Goal: Information Seeking & Learning: Learn about a topic

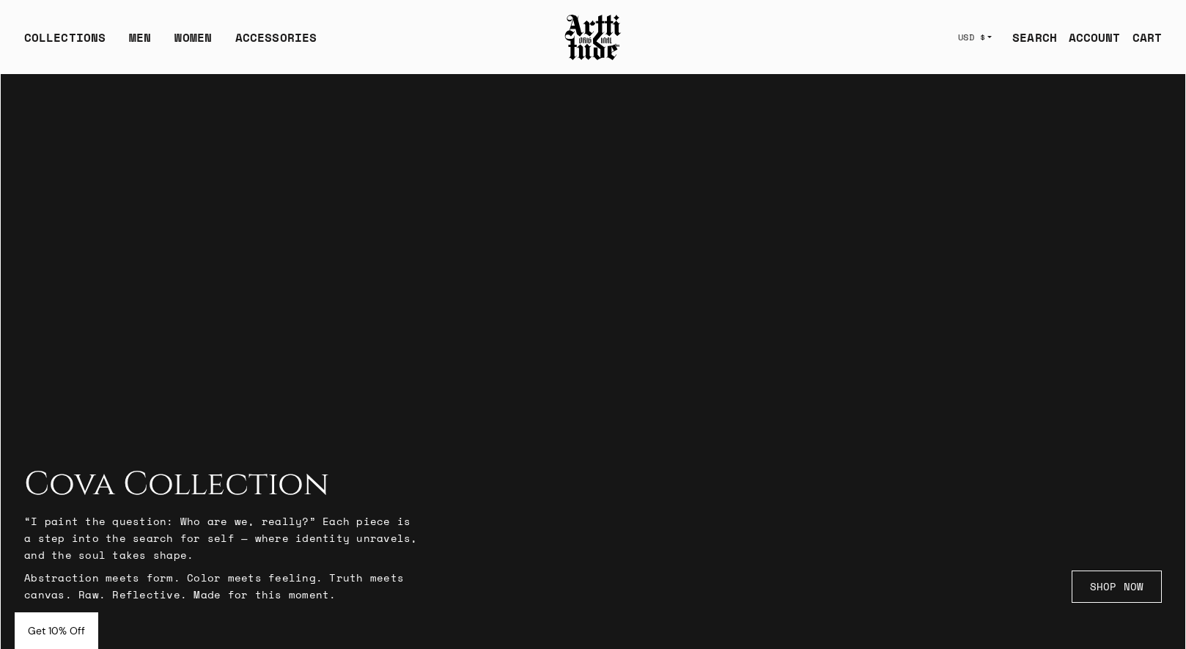
click at [1036, 37] on link "SEARCH" at bounding box center [1028, 37] width 56 height 29
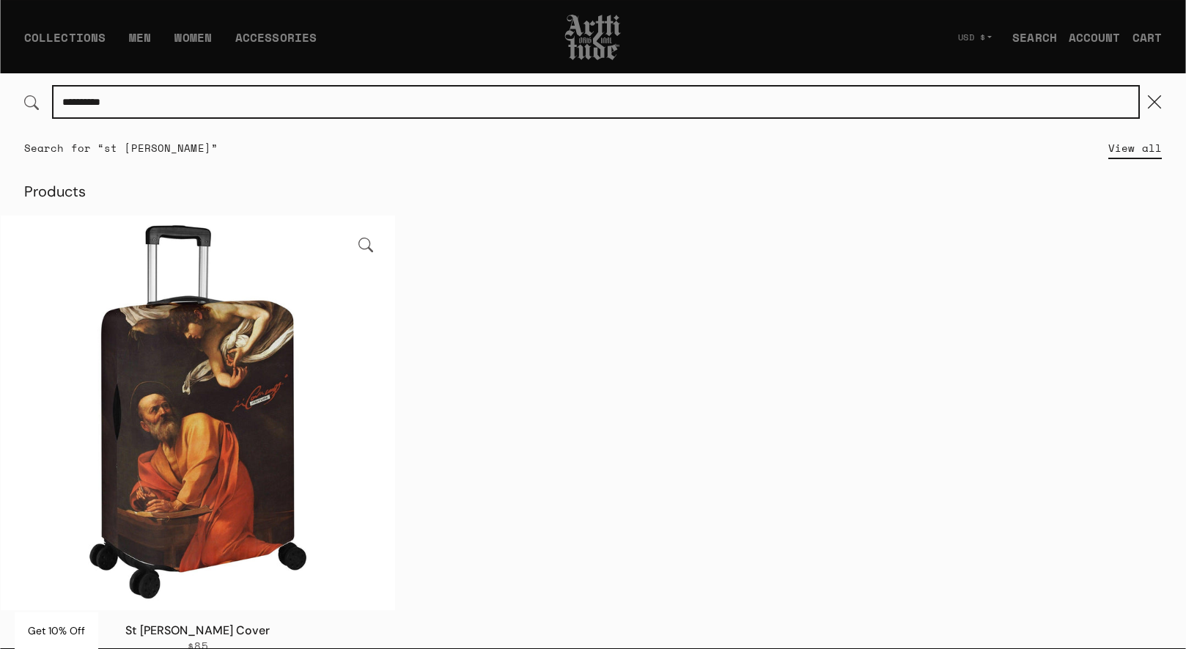
scroll to position [17, 0]
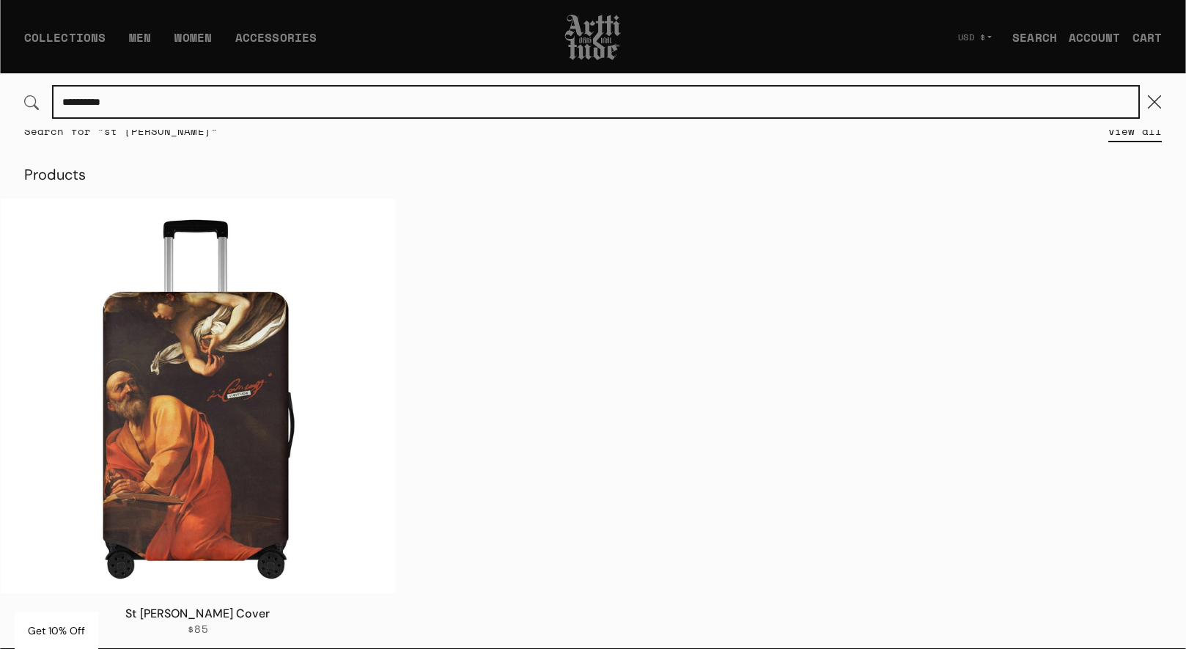
drag, startPoint x: 80, startPoint y: 100, endPoint x: 17, endPoint y: 100, distance: 63.0
click at [17, 100] on div "**********" at bounding box center [593, 102] width 1184 height 56
type input "*******"
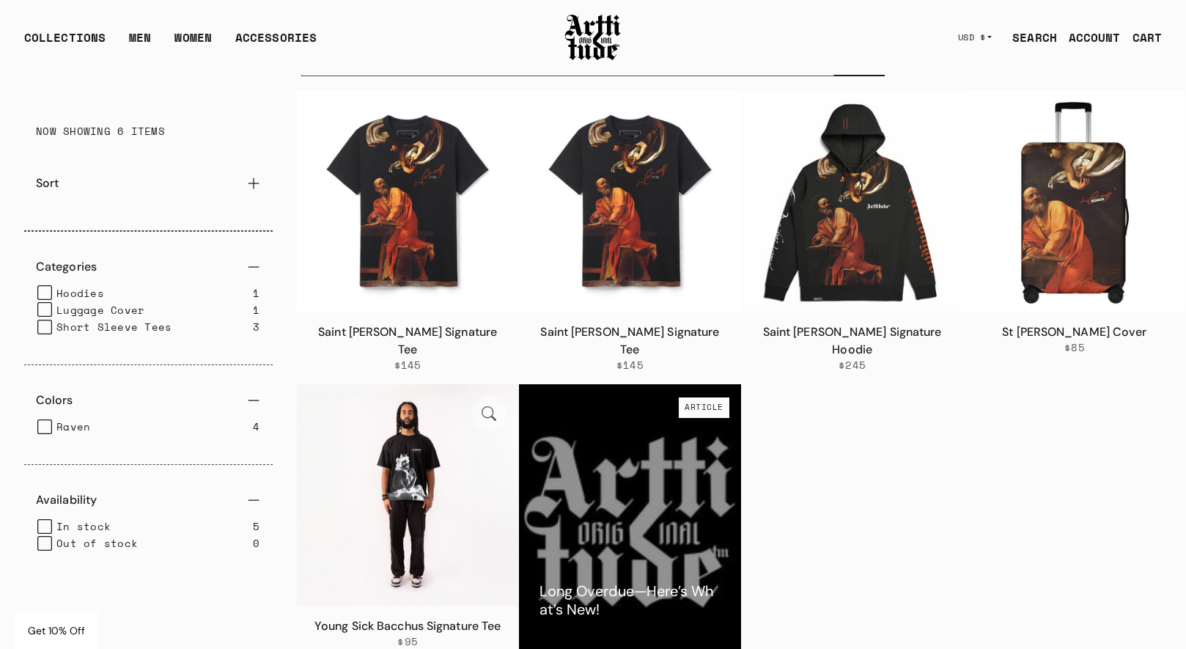
scroll to position [109, 0]
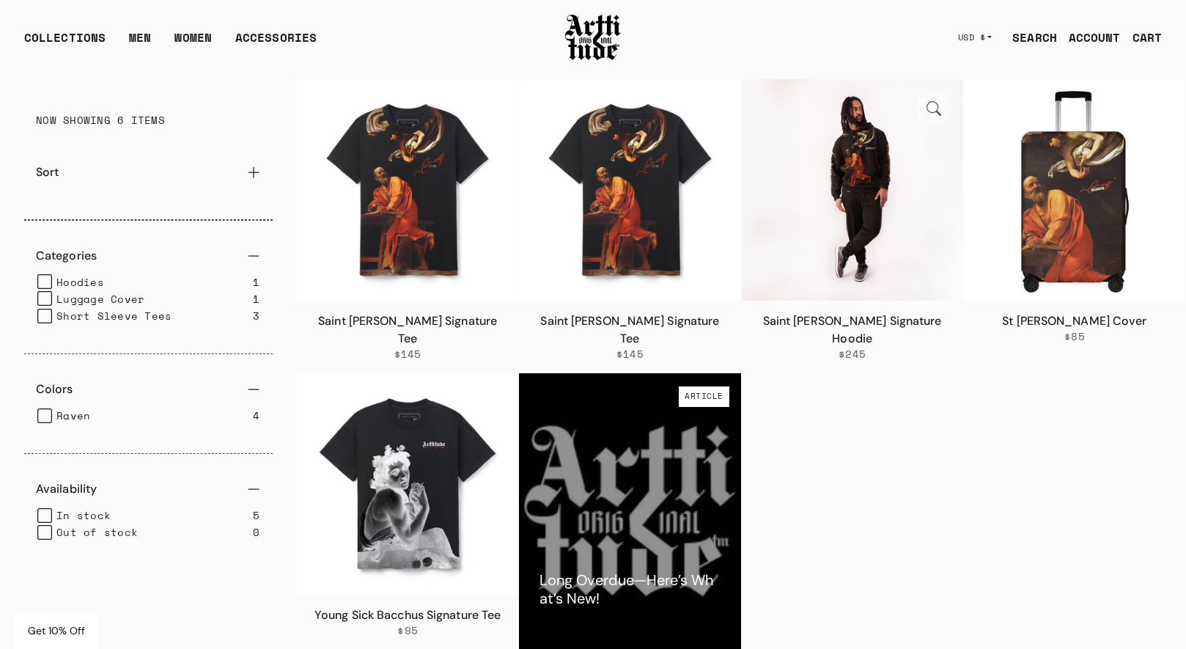
click at [873, 213] on img at bounding box center [852, 189] width 221 height 221
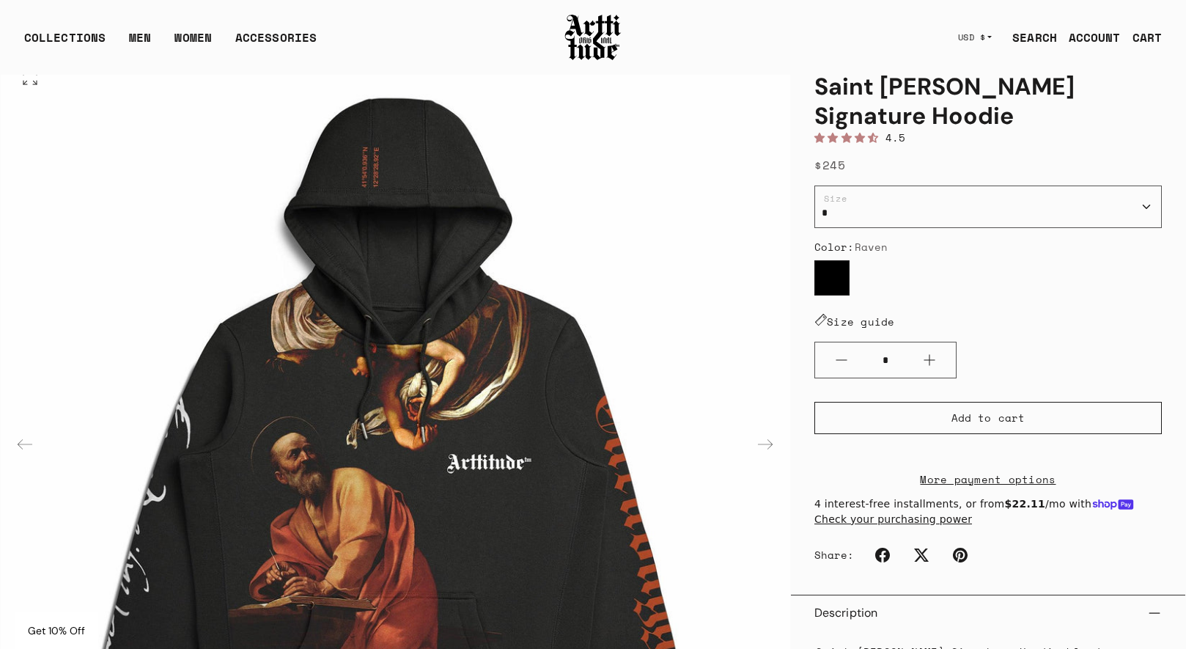
scroll to position [81, 0]
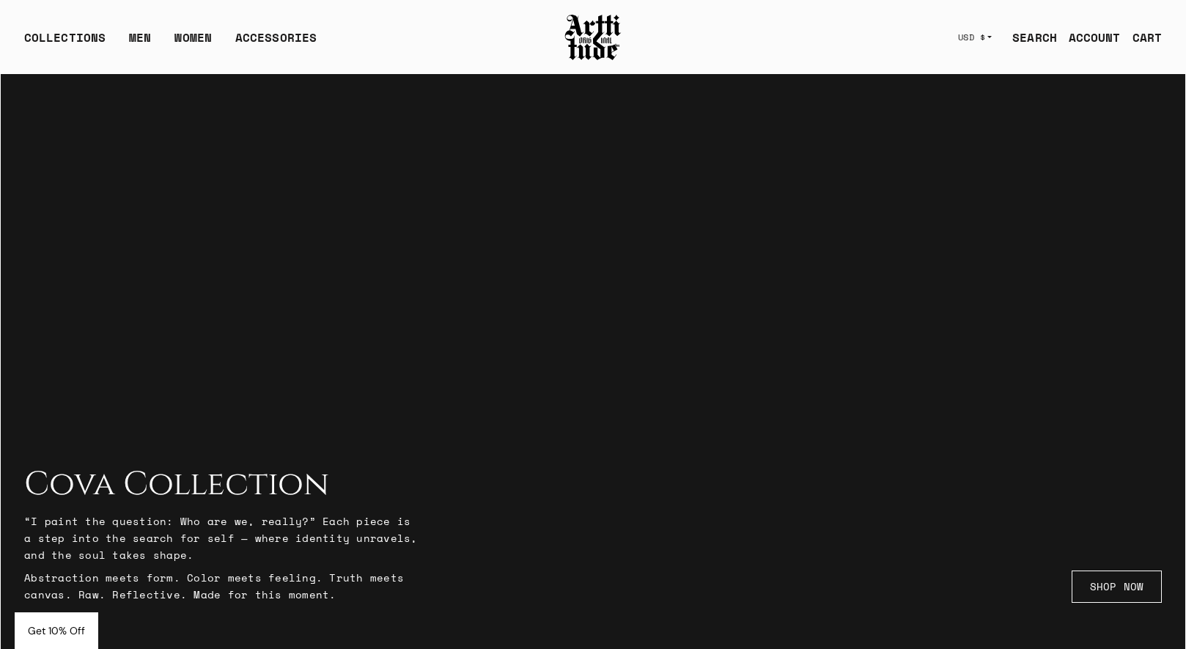
click at [1022, 39] on link "SEARCH" at bounding box center [1028, 37] width 56 height 29
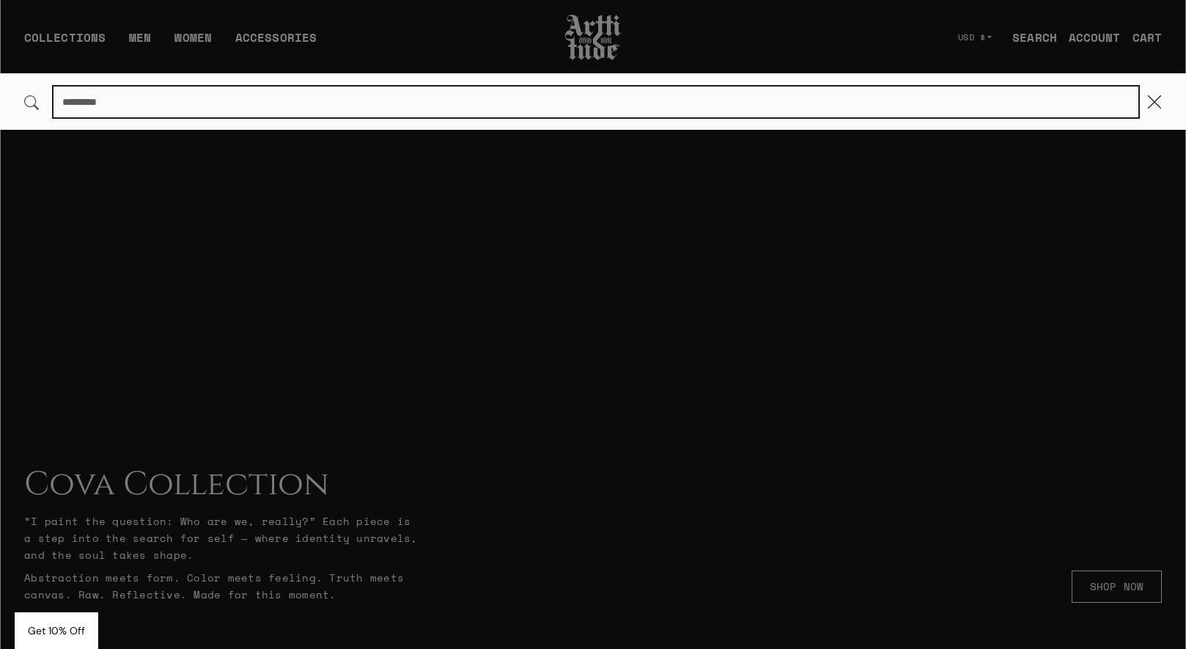
click at [501, 100] on input "Search..." at bounding box center [595, 101] width 1085 height 31
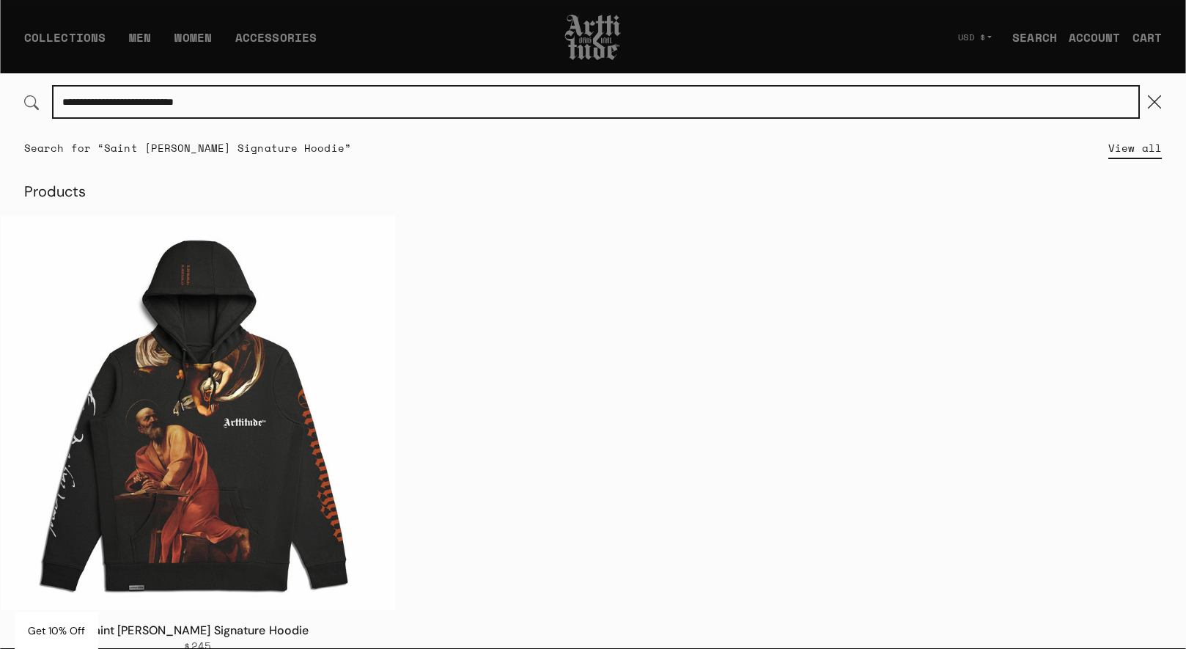
scroll to position [17, 0]
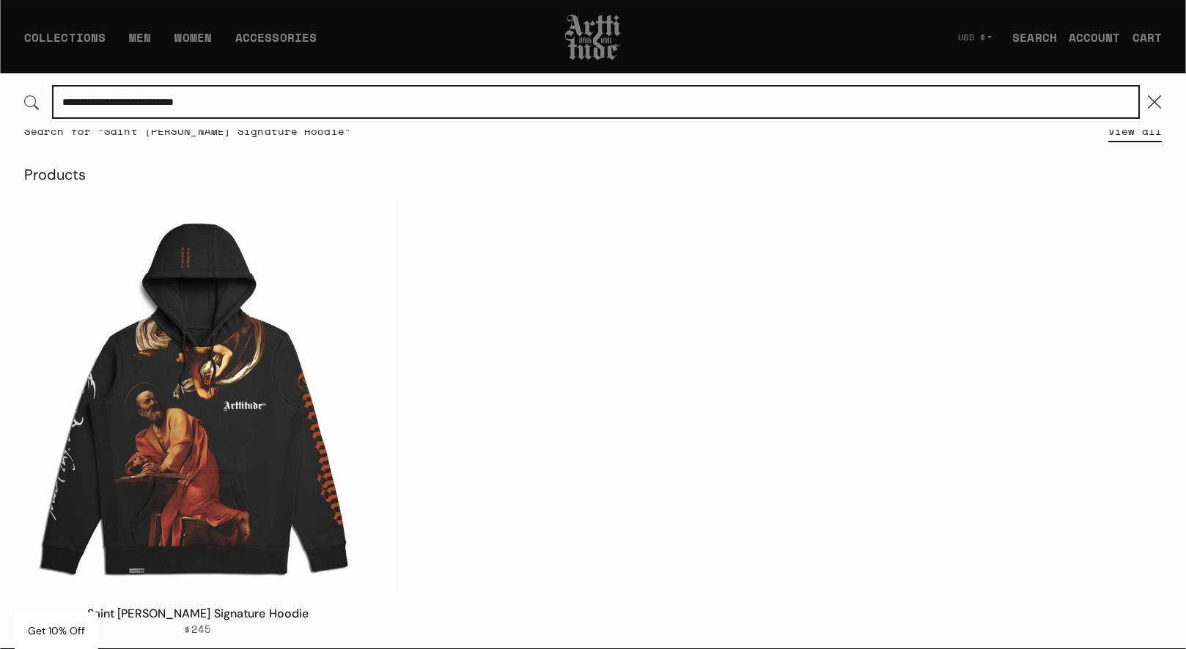
click at [149, 102] on input "**********" at bounding box center [595, 101] width 1085 height 31
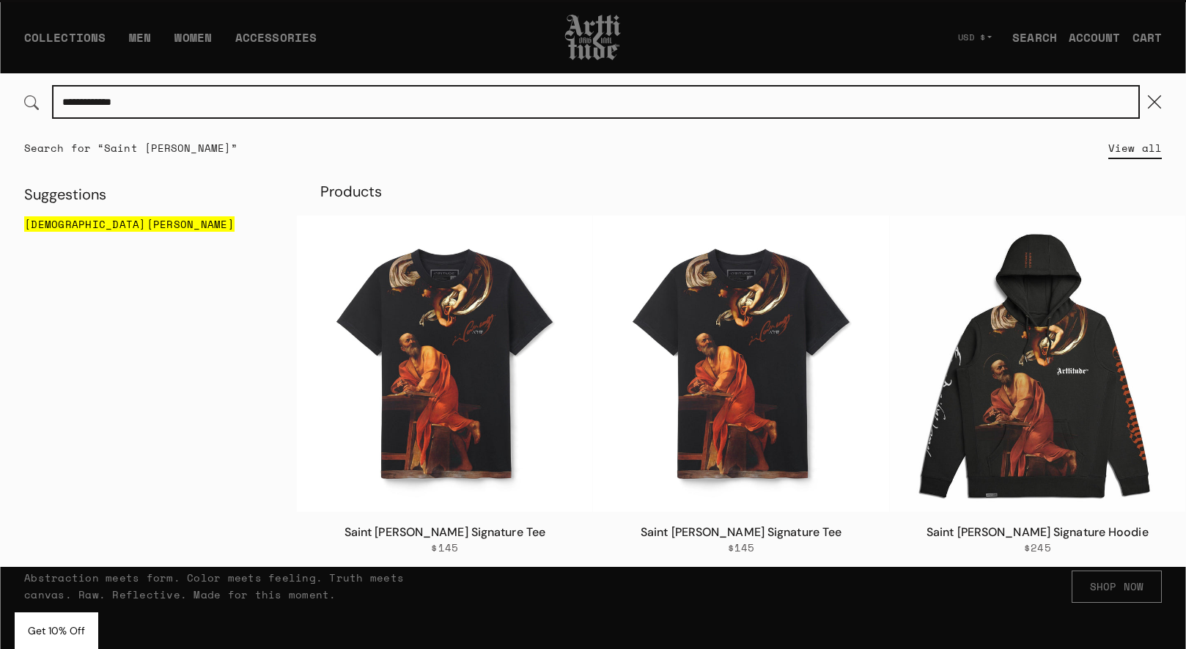
scroll to position [0, 0]
type input "**********"
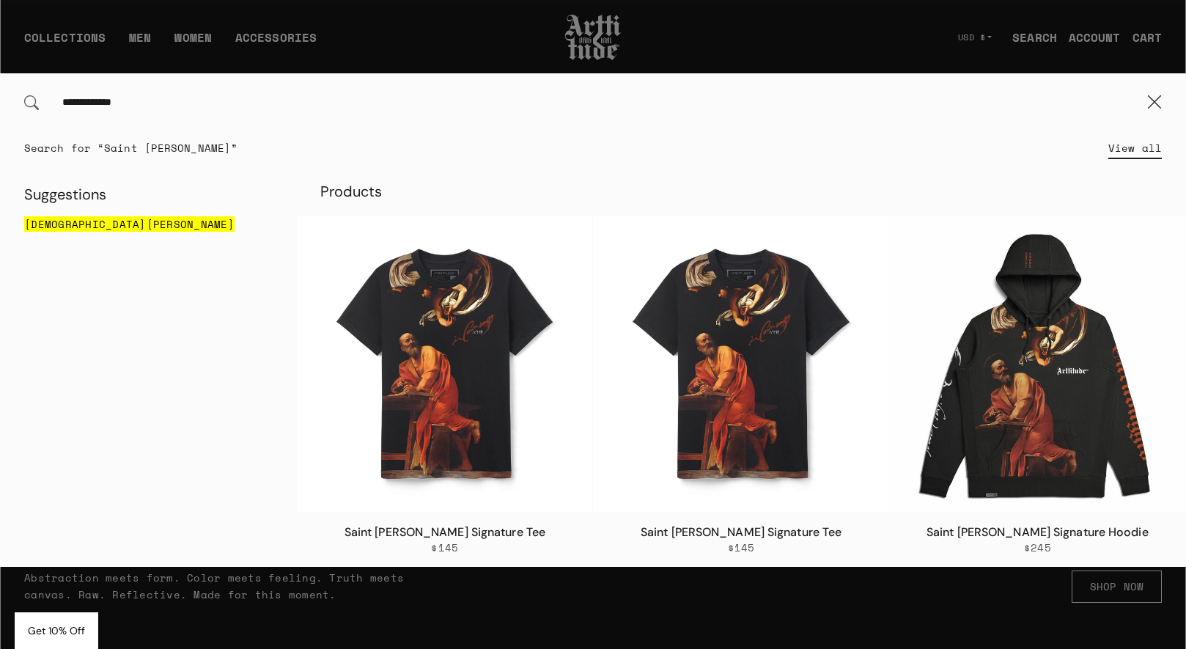
click at [776, 160] on div "Search for “Saint Matthew” View all" at bounding box center [593, 149] width 1184 height 38
click at [144, 459] on div "Suggestions saint matthew" at bounding box center [149, 367] width 296 height 399
click at [1152, 97] on button "Close" at bounding box center [1154, 102] width 32 height 32
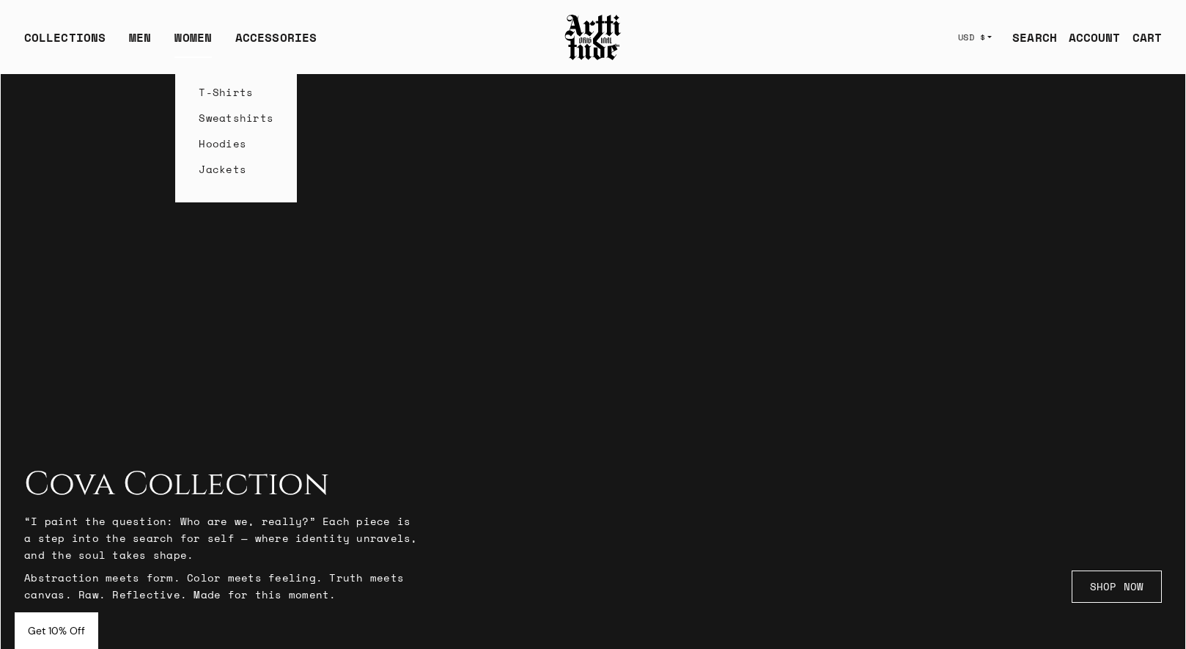
click at [220, 145] on link "Hoodies" at bounding box center [236, 143] width 75 height 26
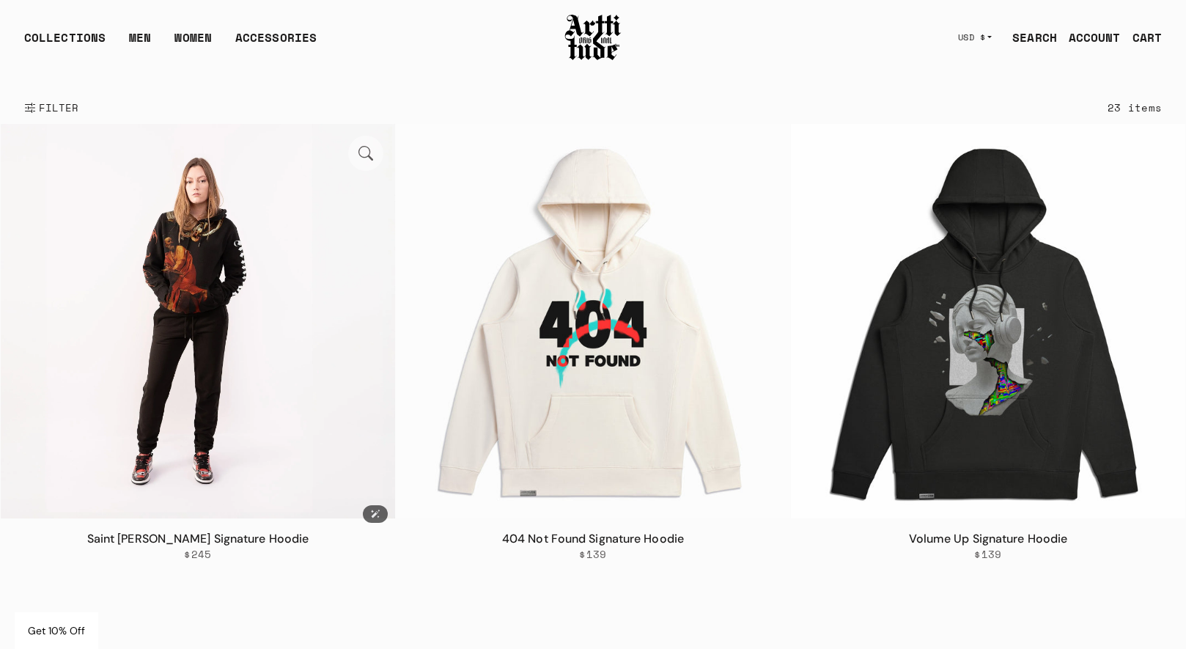
scroll to position [122, 0]
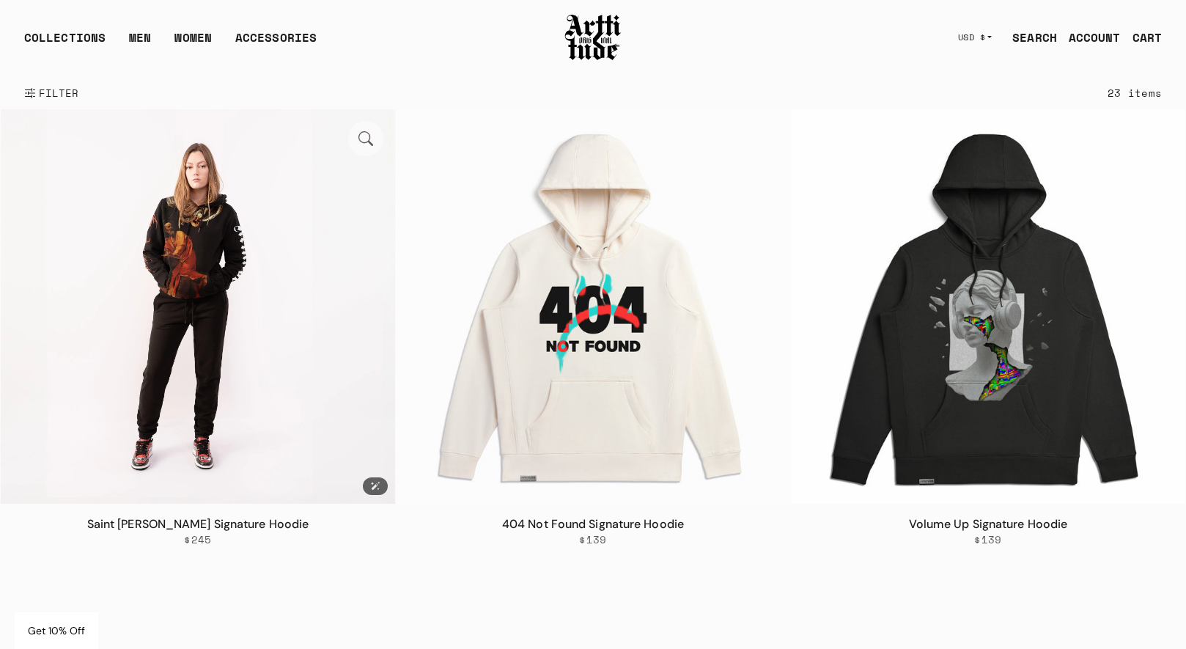
click at [242, 254] on img at bounding box center [198, 306] width 394 height 394
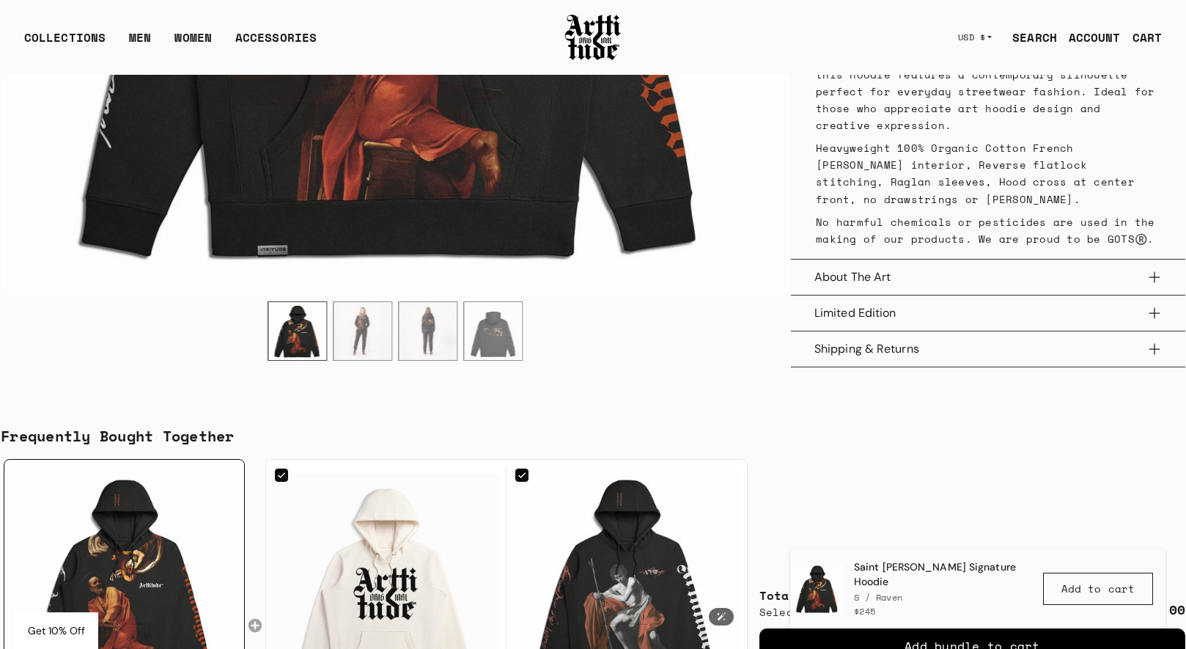
scroll to position [702, 0]
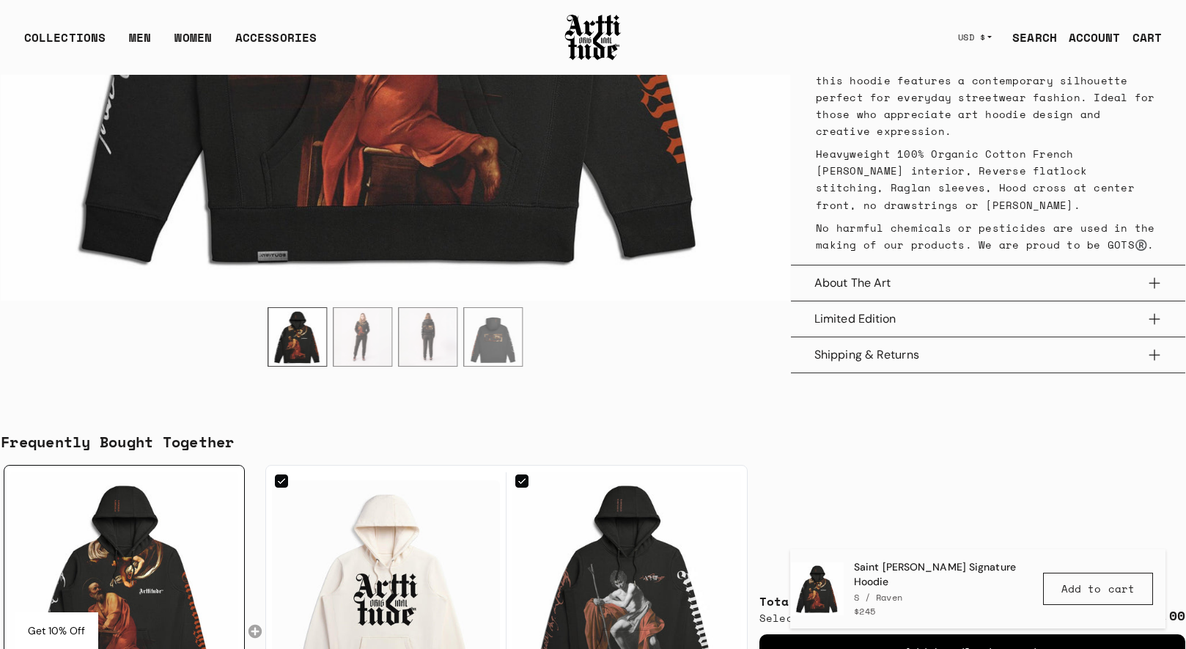
click at [432, 339] on img "3 / 4" at bounding box center [428, 337] width 58 height 58
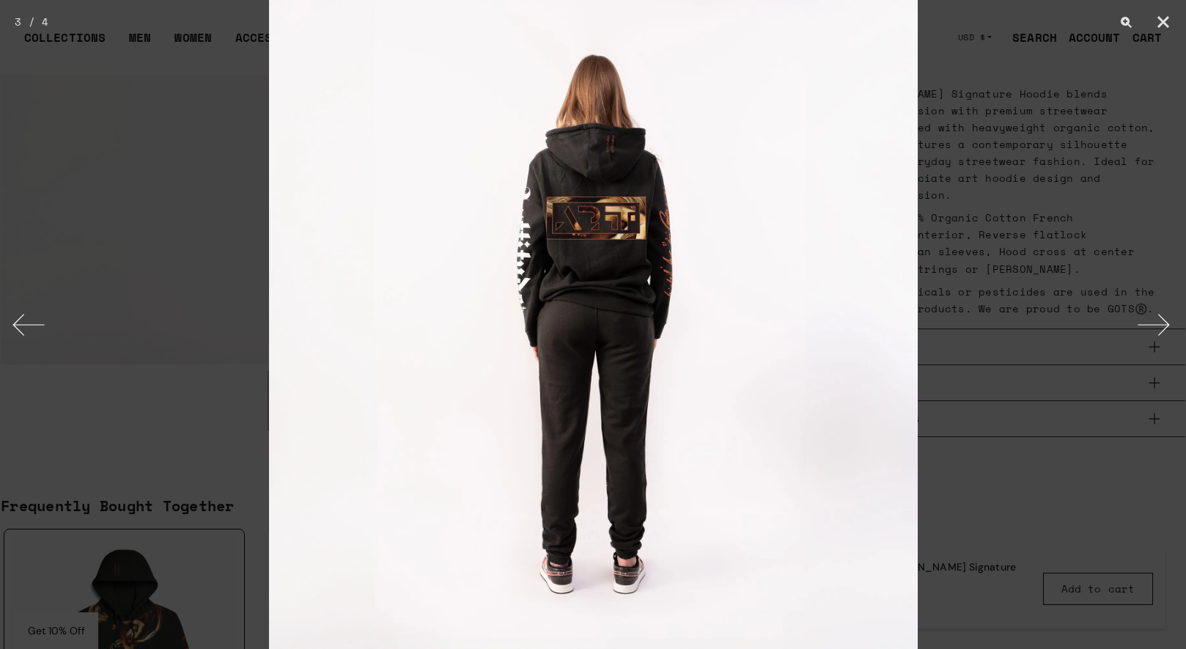
click at [981, 292] on div at bounding box center [593, 324] width 1186 height 649
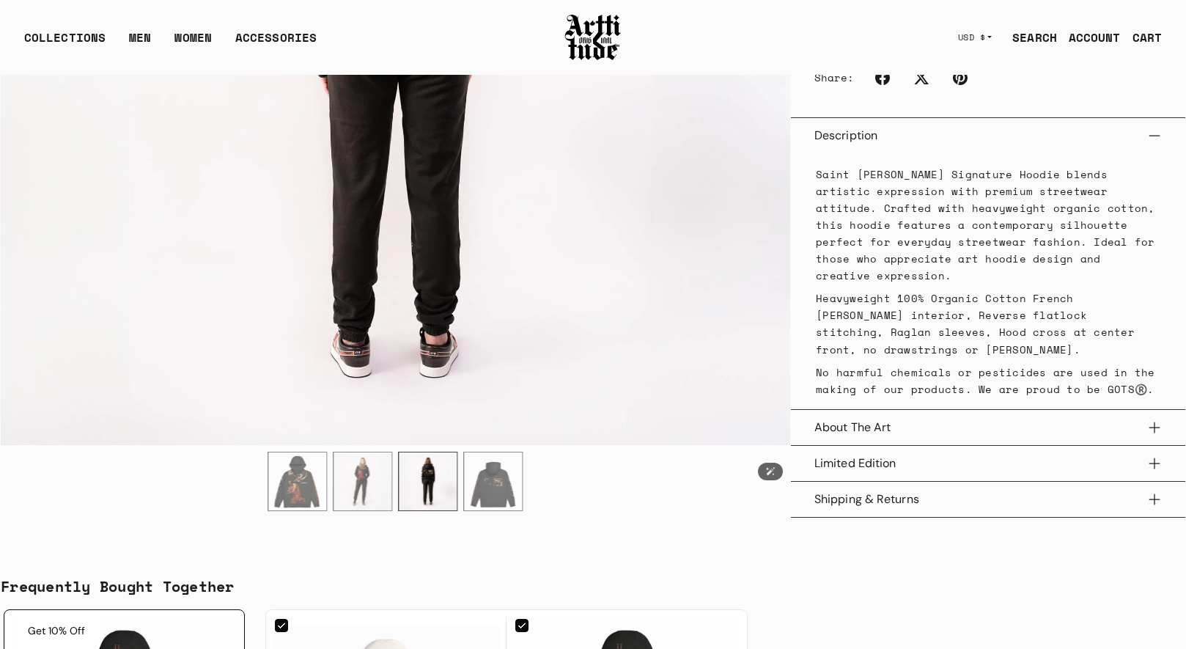
scroll to position [764, 0]
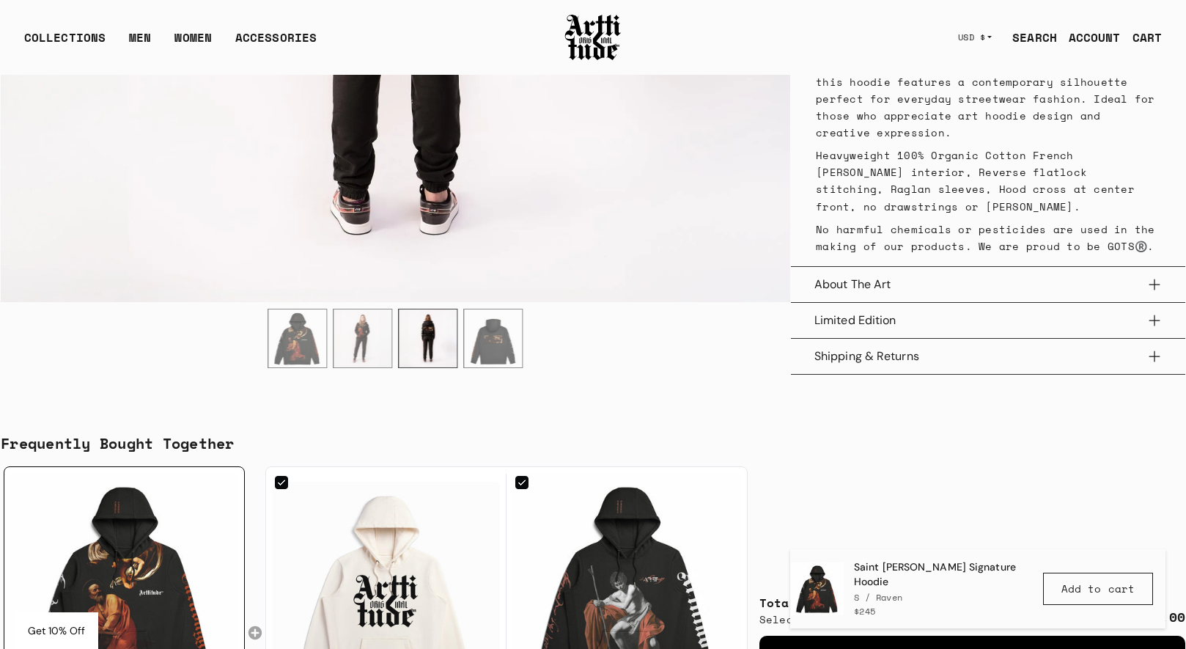
click at [360, 337] on img "2 / 4" at bounding box center [362, 338] width 58 height 58
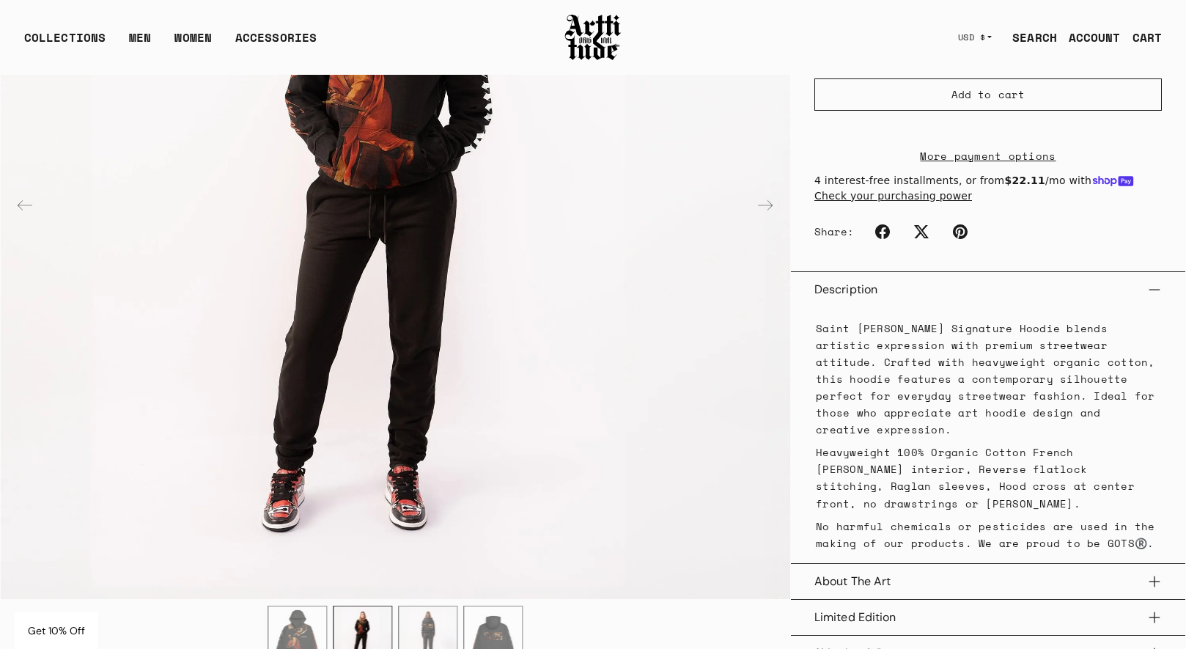
scroll to position [542, 0]
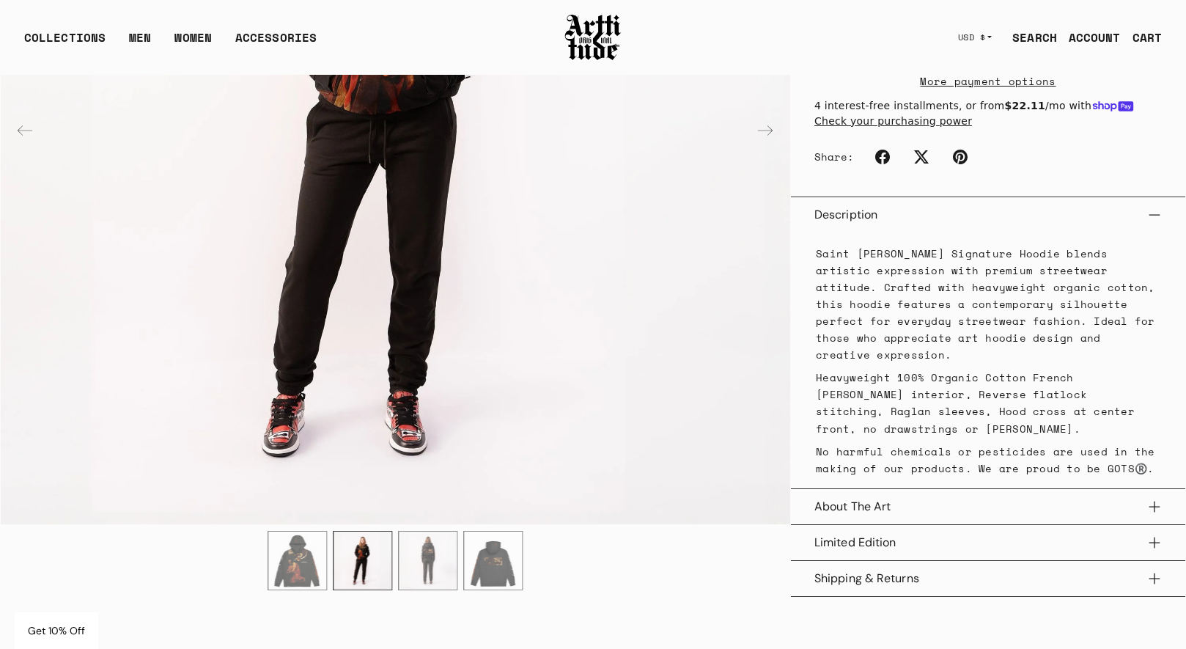
click at [429, 539] on img "3 / 4" at bounding box center [428, 560] width 58 height 58
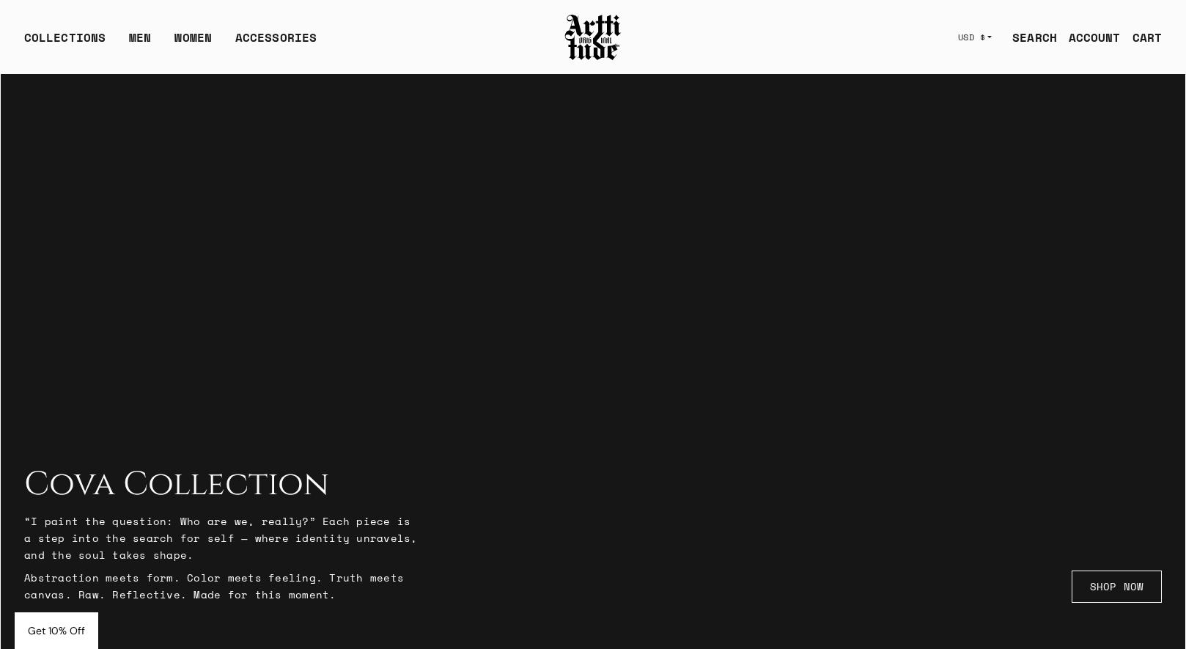
click at [1044, 40] on link "SEARCH" at bounding box center [1028, 37] width 56 height 29
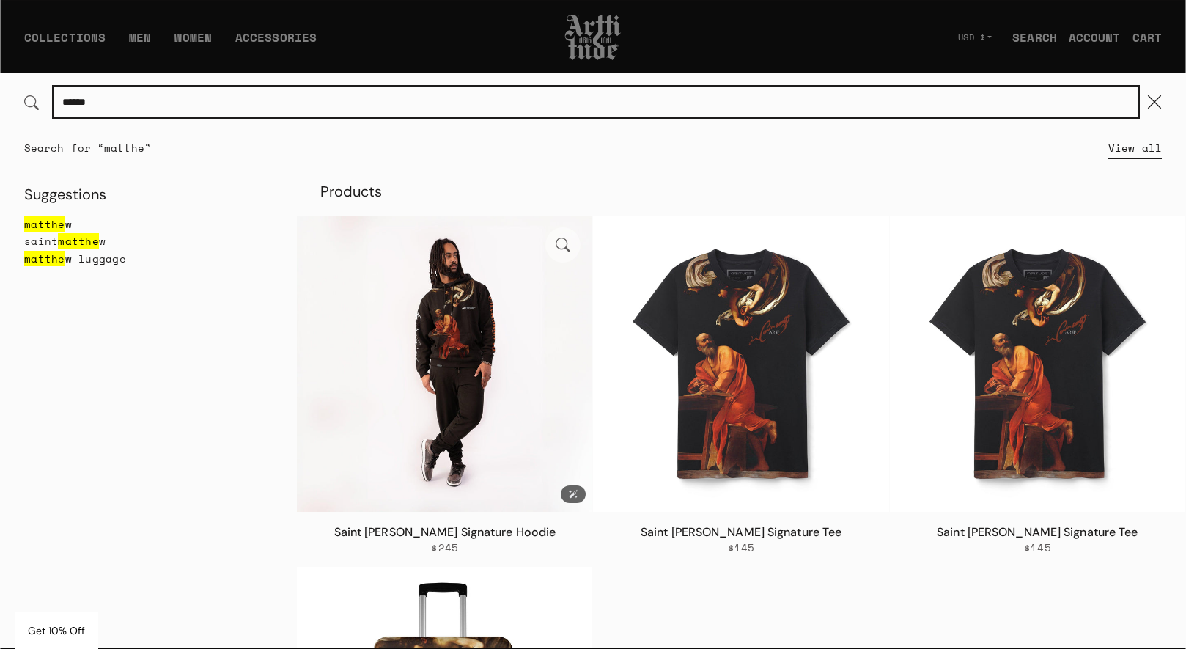
type input "******"
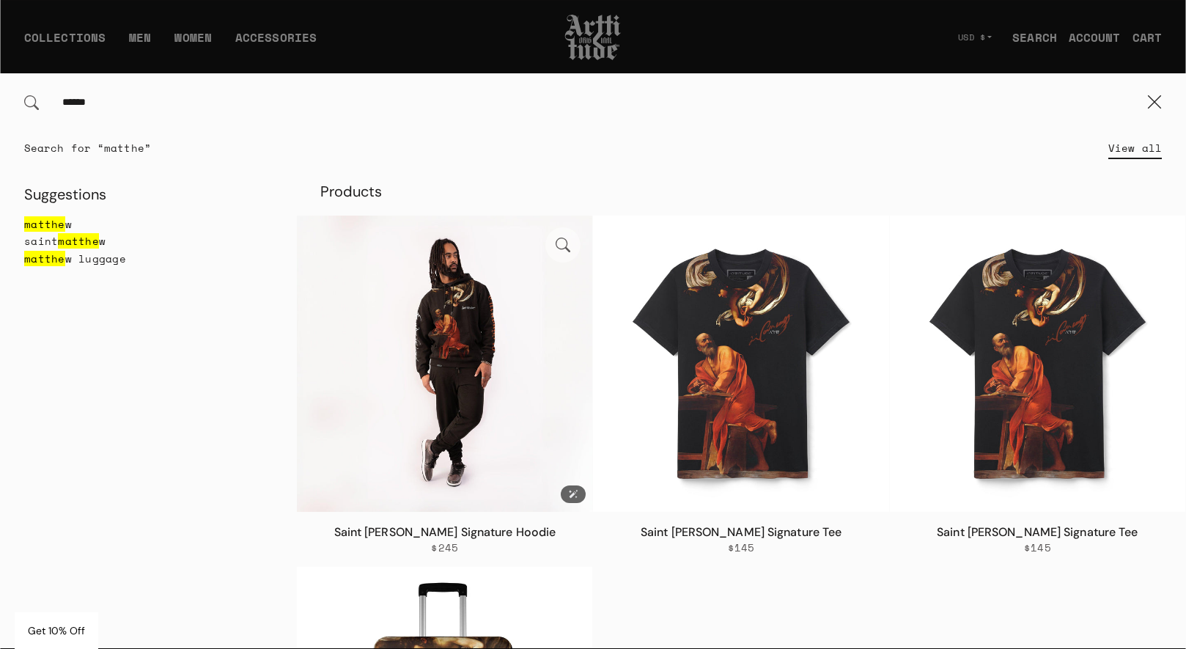
click at [498, 341] on img at bounding box center [444, 362] width 295 height 295
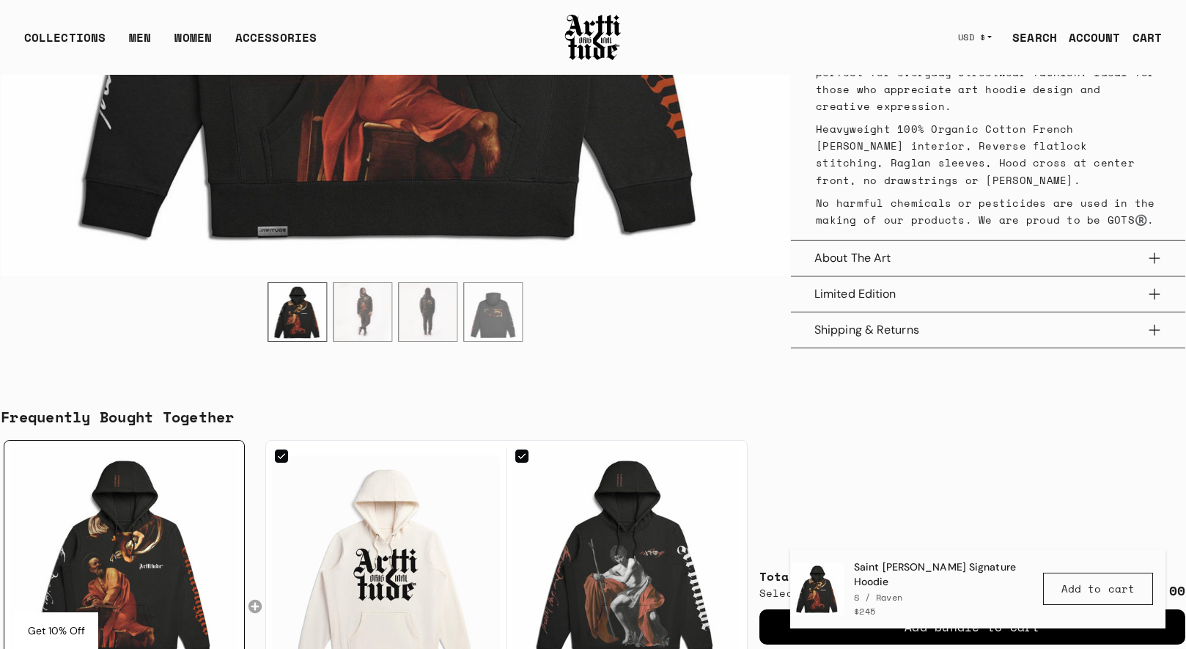
scroll to position [744, 0]
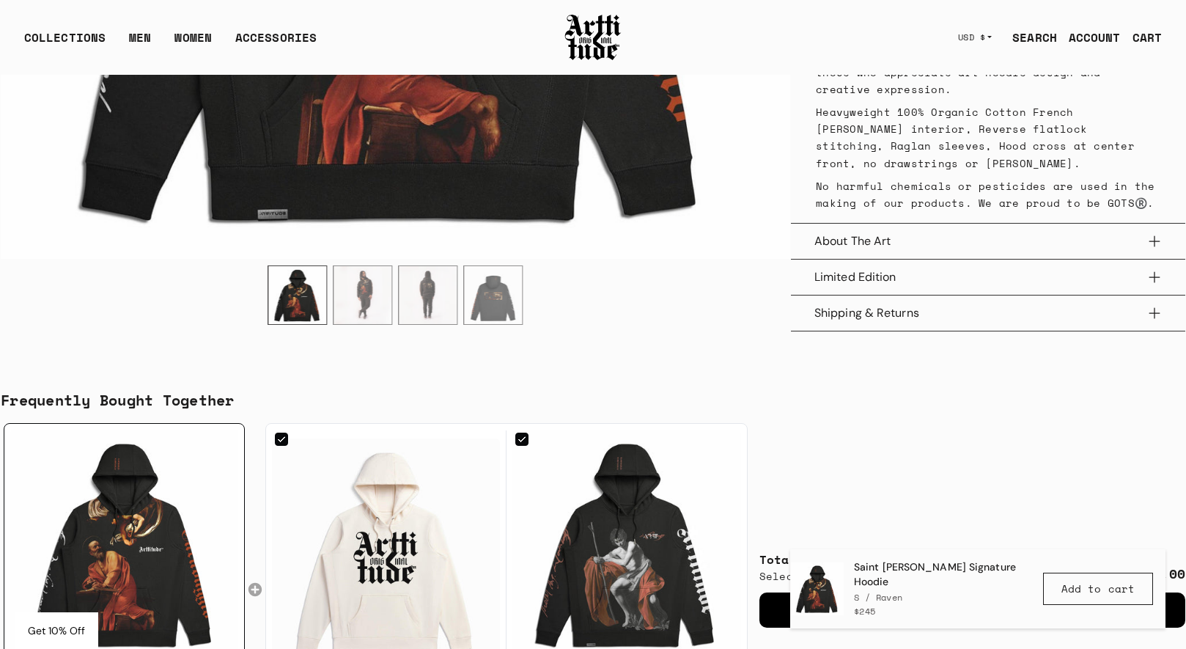
click at [425, 294] on img "3 / 4" at bounding box center [428, 295] width 58 height 58
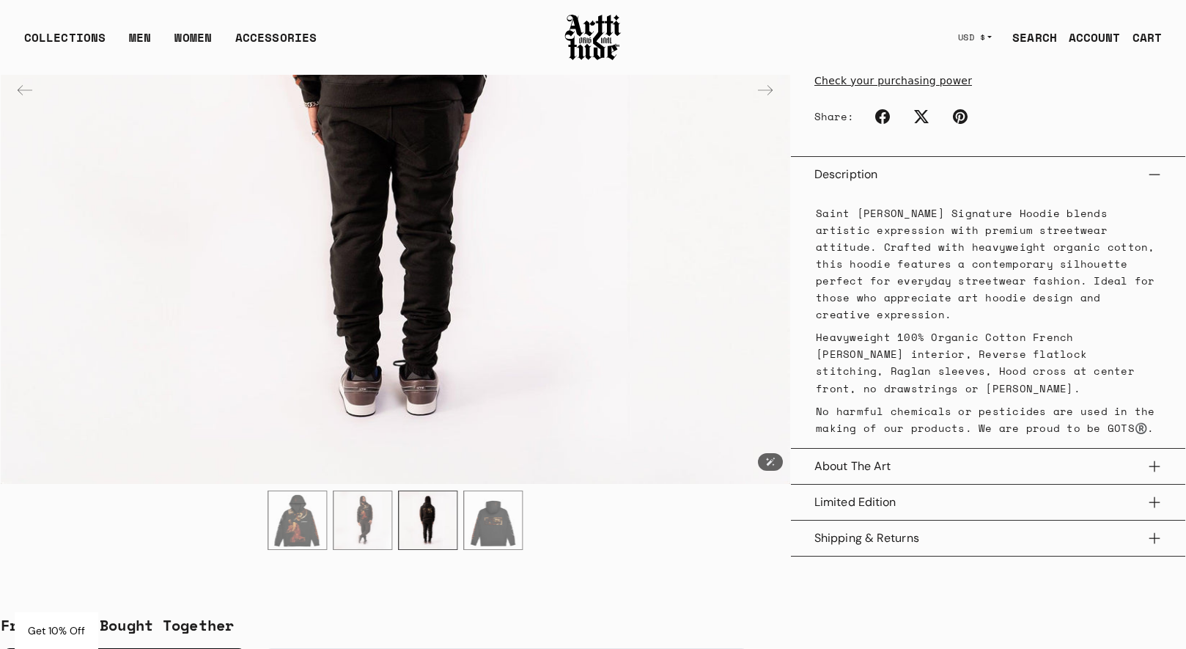
scroll to position [586, 0]
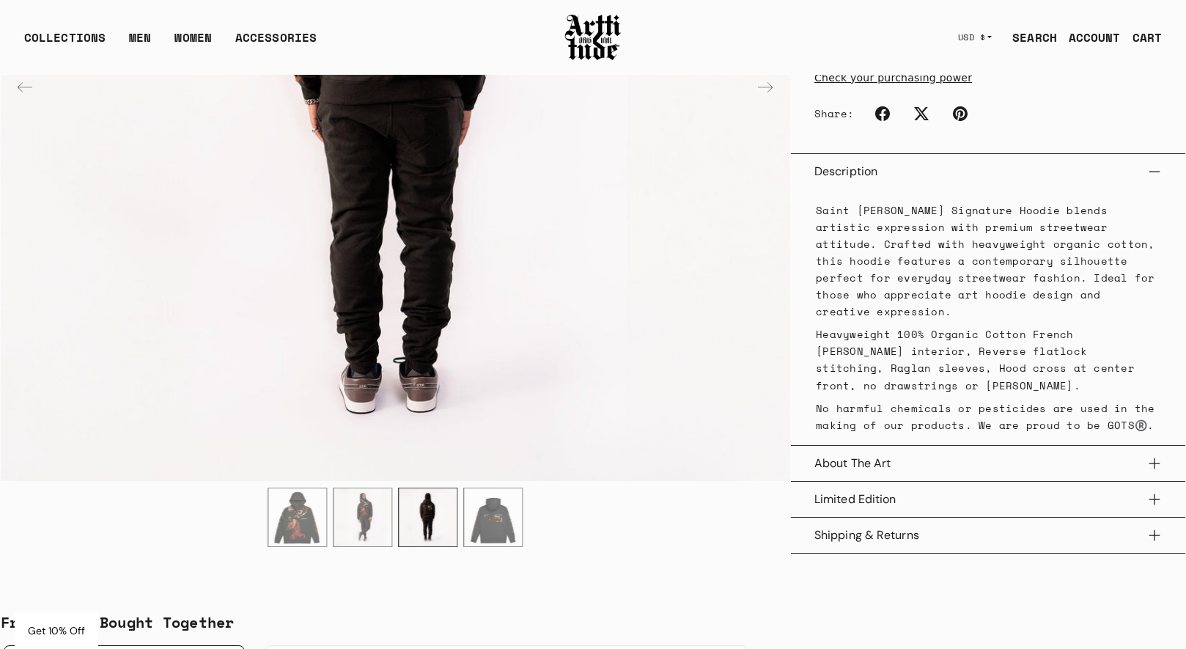
click at [359, 526] on img "2 / 4" at bounding box center [362, 517] width 58 height 58
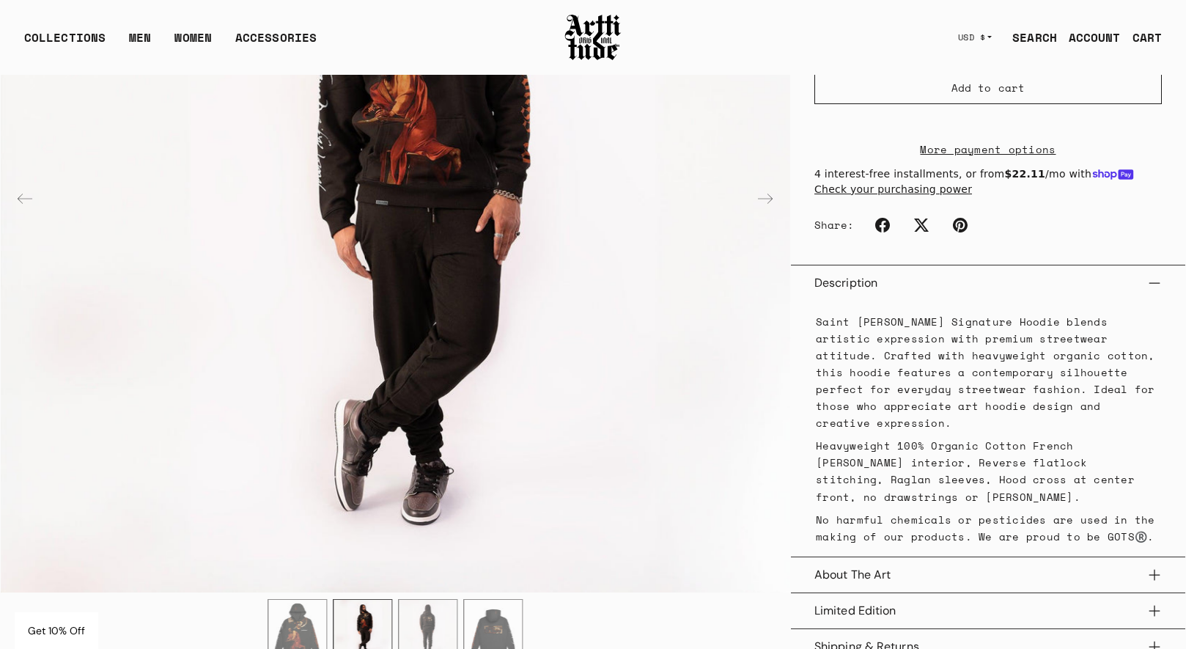
scroll to position [635, 0]
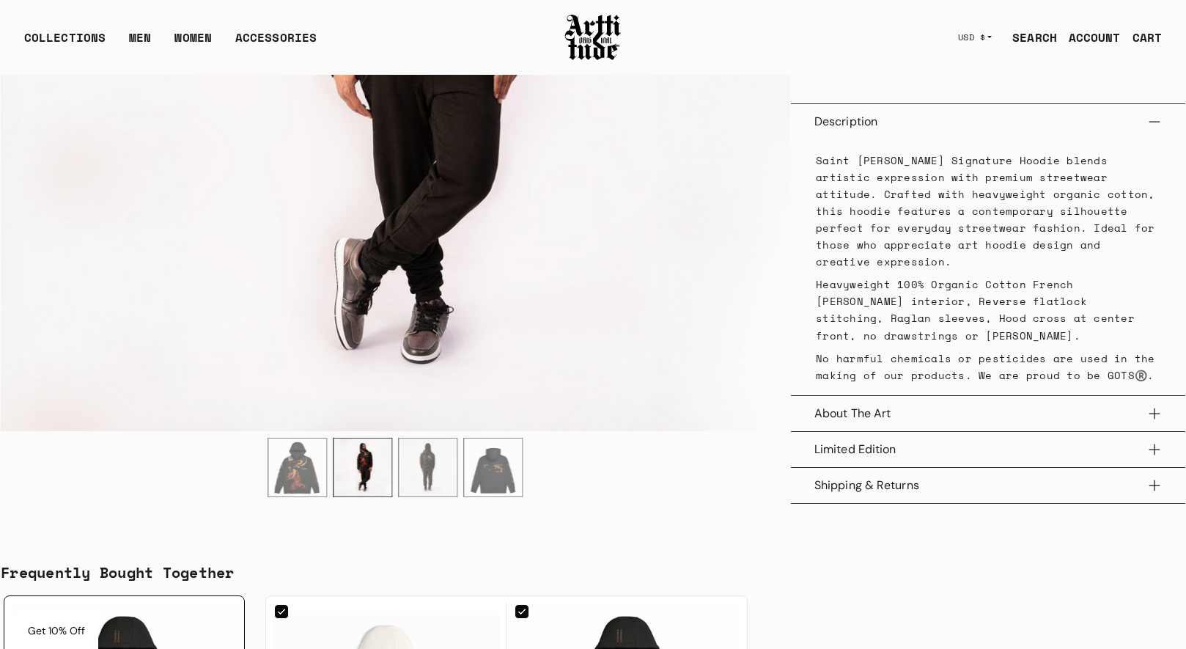
click at [429, 465] on img "3 / 4" at bounding box center [428, 467] width 58 height 58
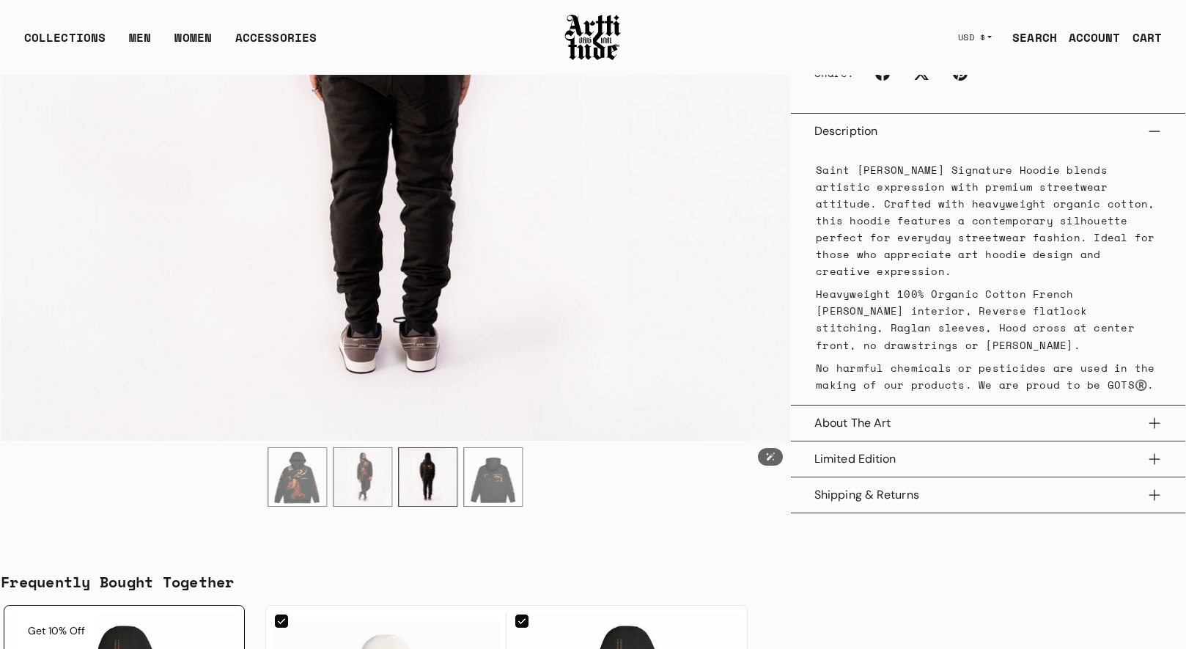
scroll to position [641, 0]
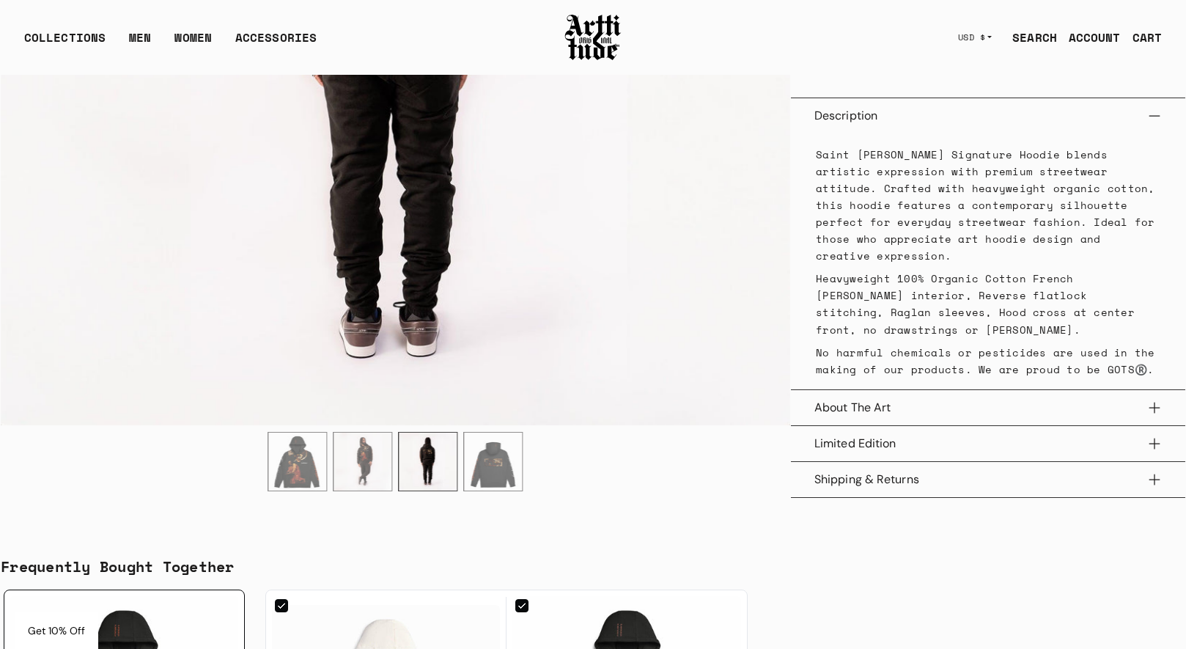
click at [496, 454] on img "4 / 4" at bounding box center [494, 461] width 58 height 58
